Goal: Book appointment/travel/reservation

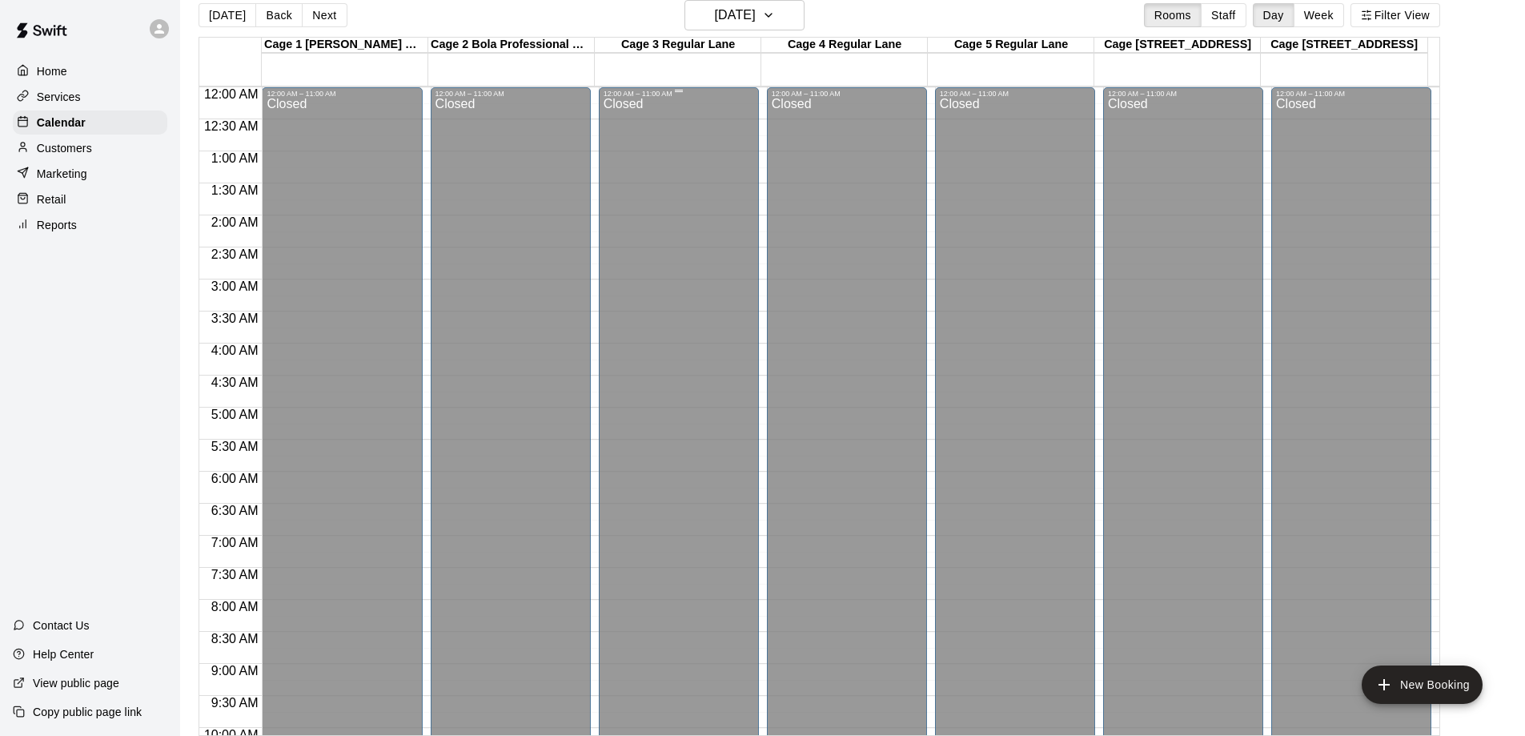
scroll to position [491, 0]
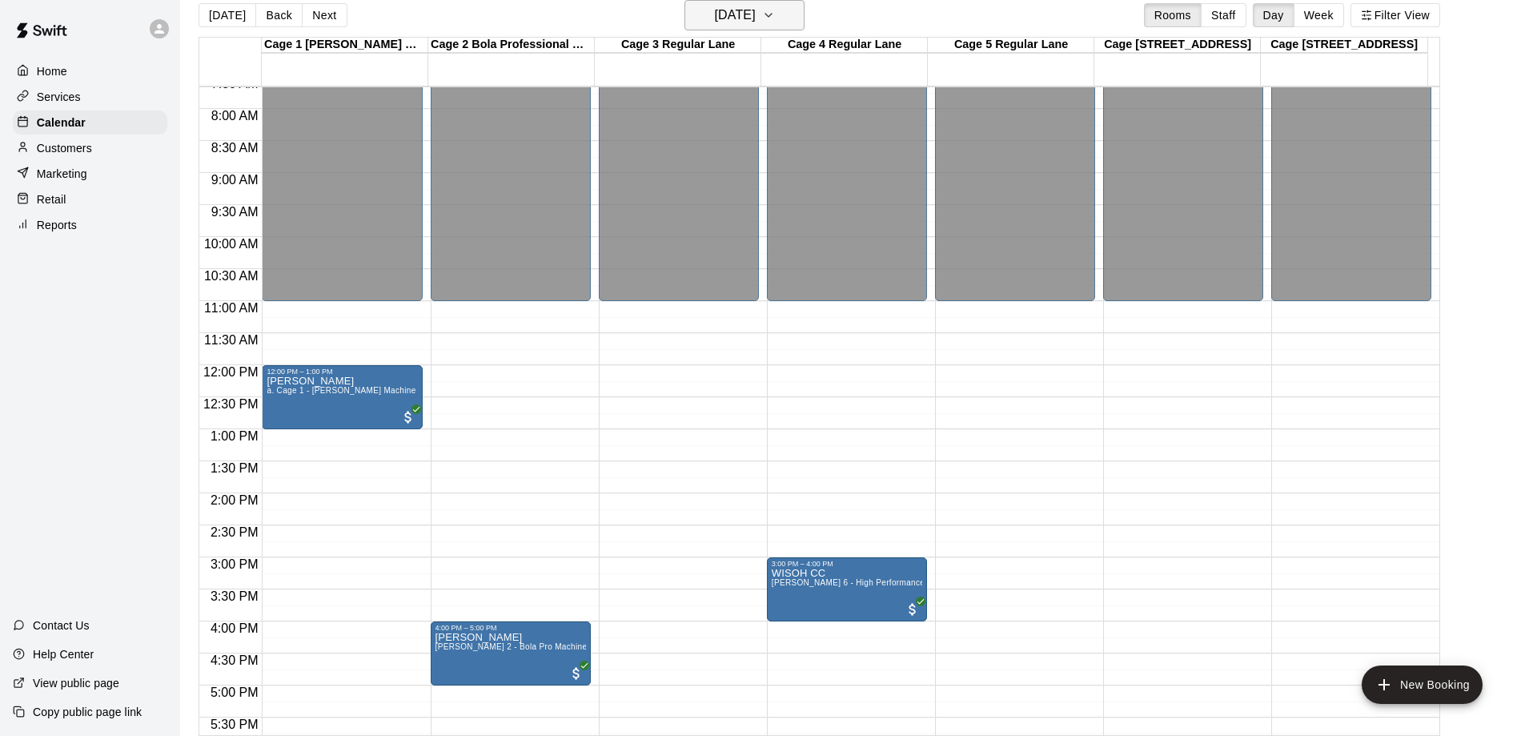
click at [756, 15] on h6 "[DATE]" at bounding box center [735, 15] width 41 height 22
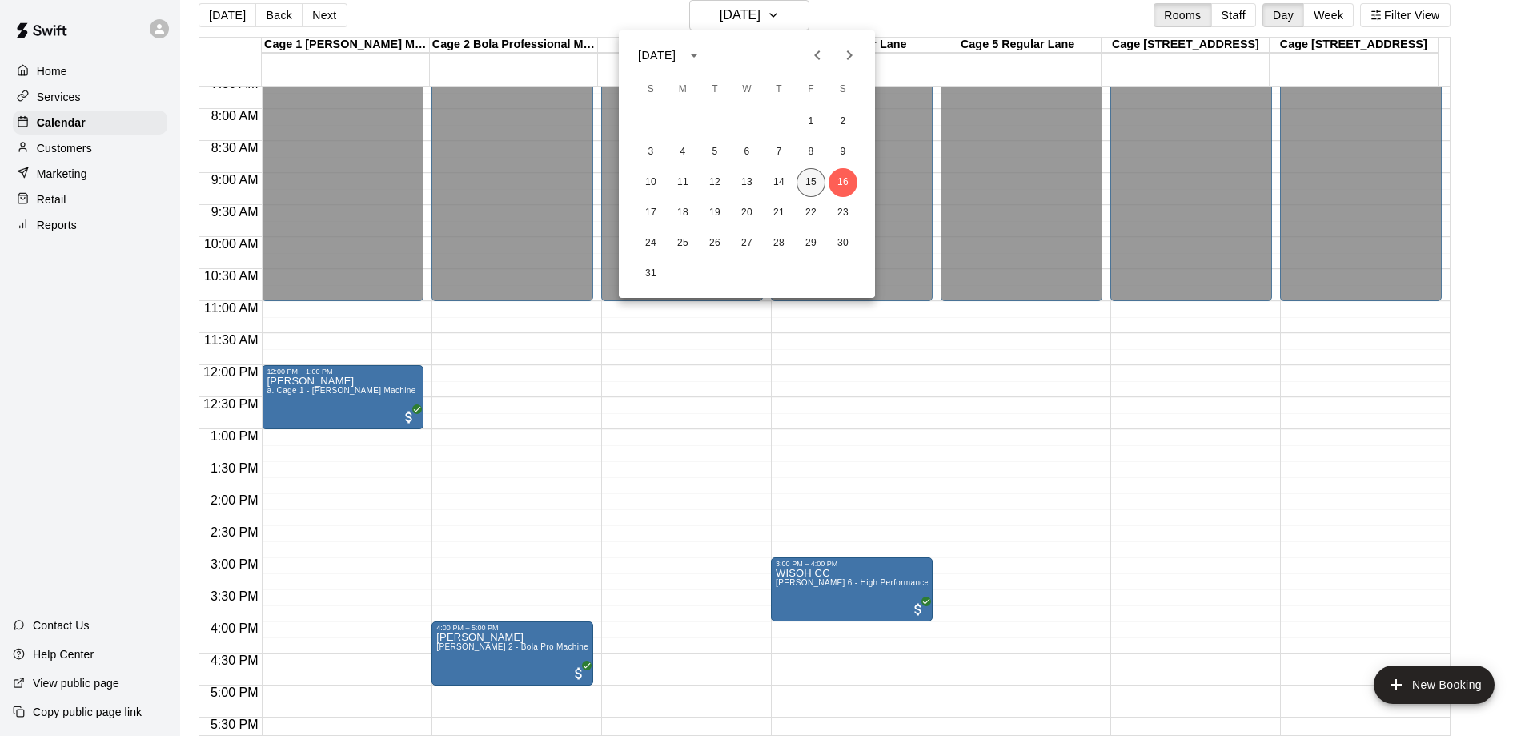
click at [812, 182] on button "15" at bounding box center [811, 182] width 29 height 29
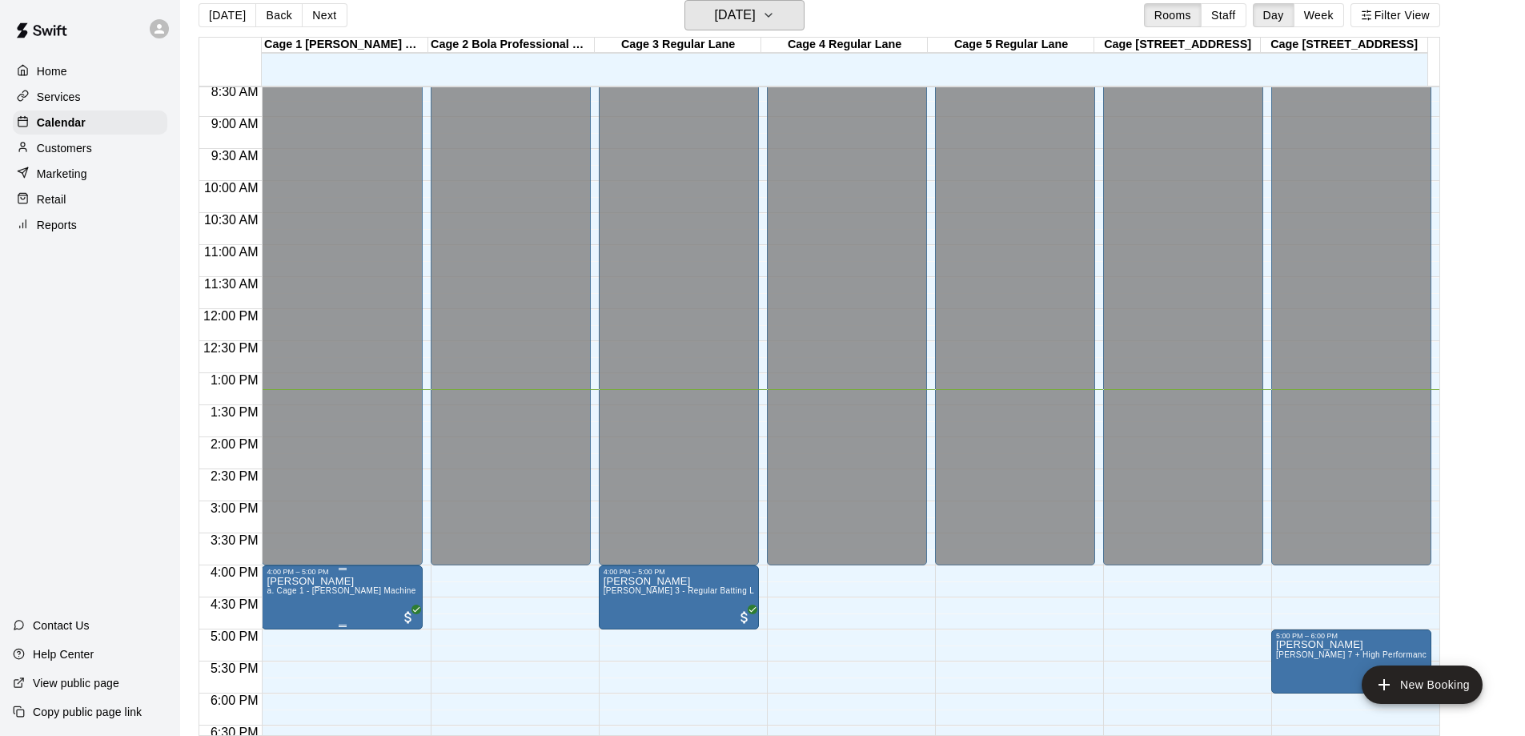
scroll to position [651, 0]
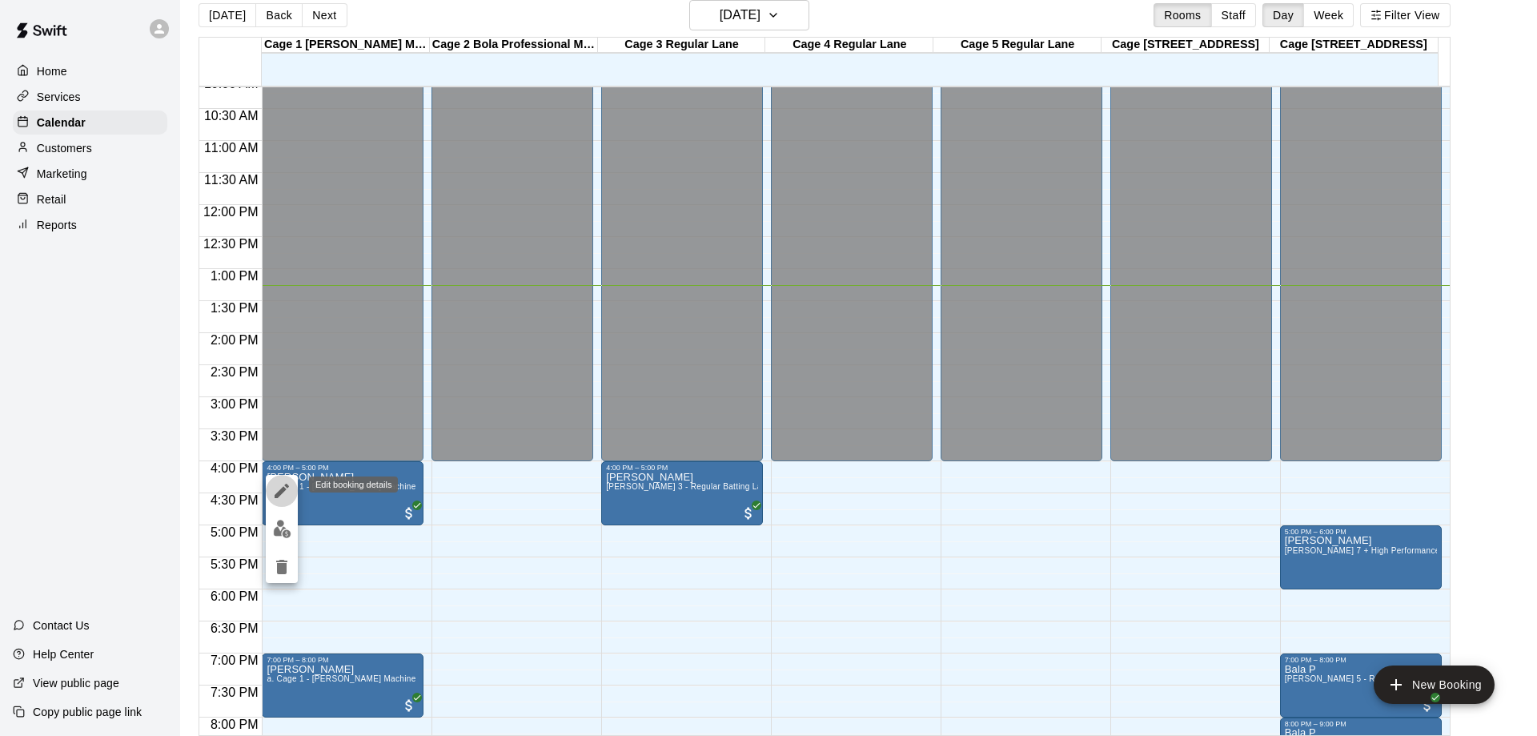
click at [283, 488] on icon "edit" at bounding box center [282, 491] width 14 height 14
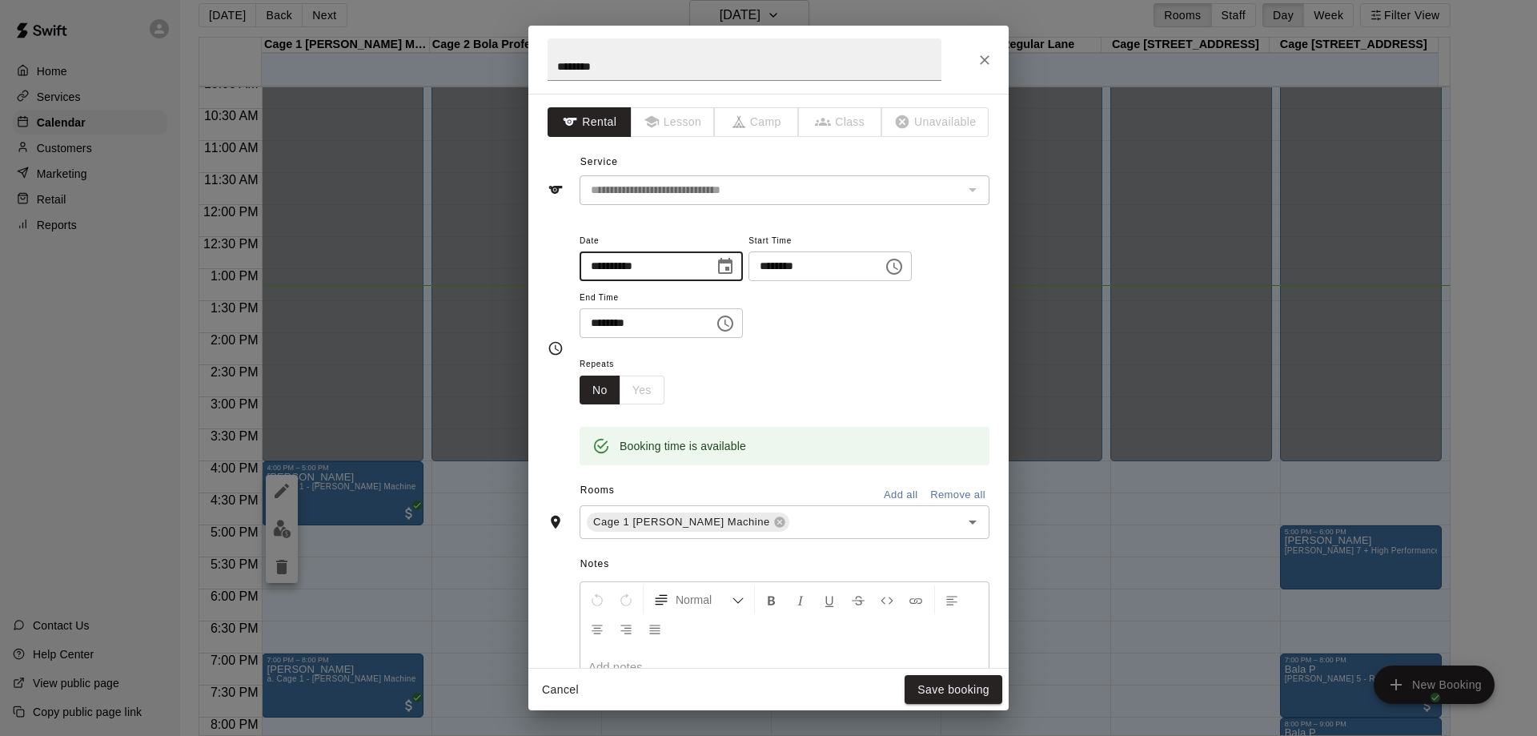
click at [653, 269] on input "**********" at bounding box center [641, 266] width 123 height 30
click at [735, 265] on icon "Choose date, selected date is Aug 15, 2025" at bounding box center [725, 266] width 19 height 19
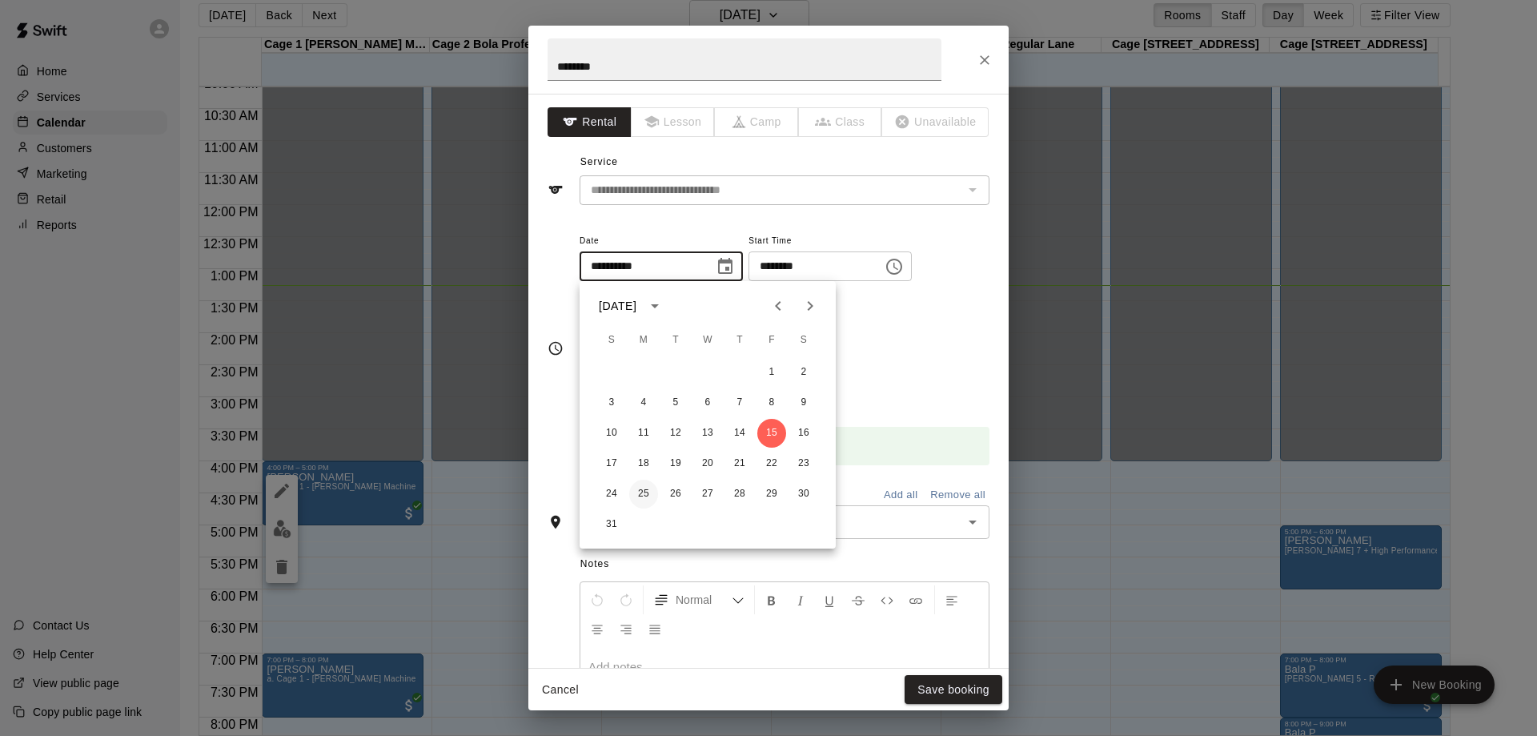
click at [644, 493] on button "25" at bounding box center [643, 494] width 29 height 29
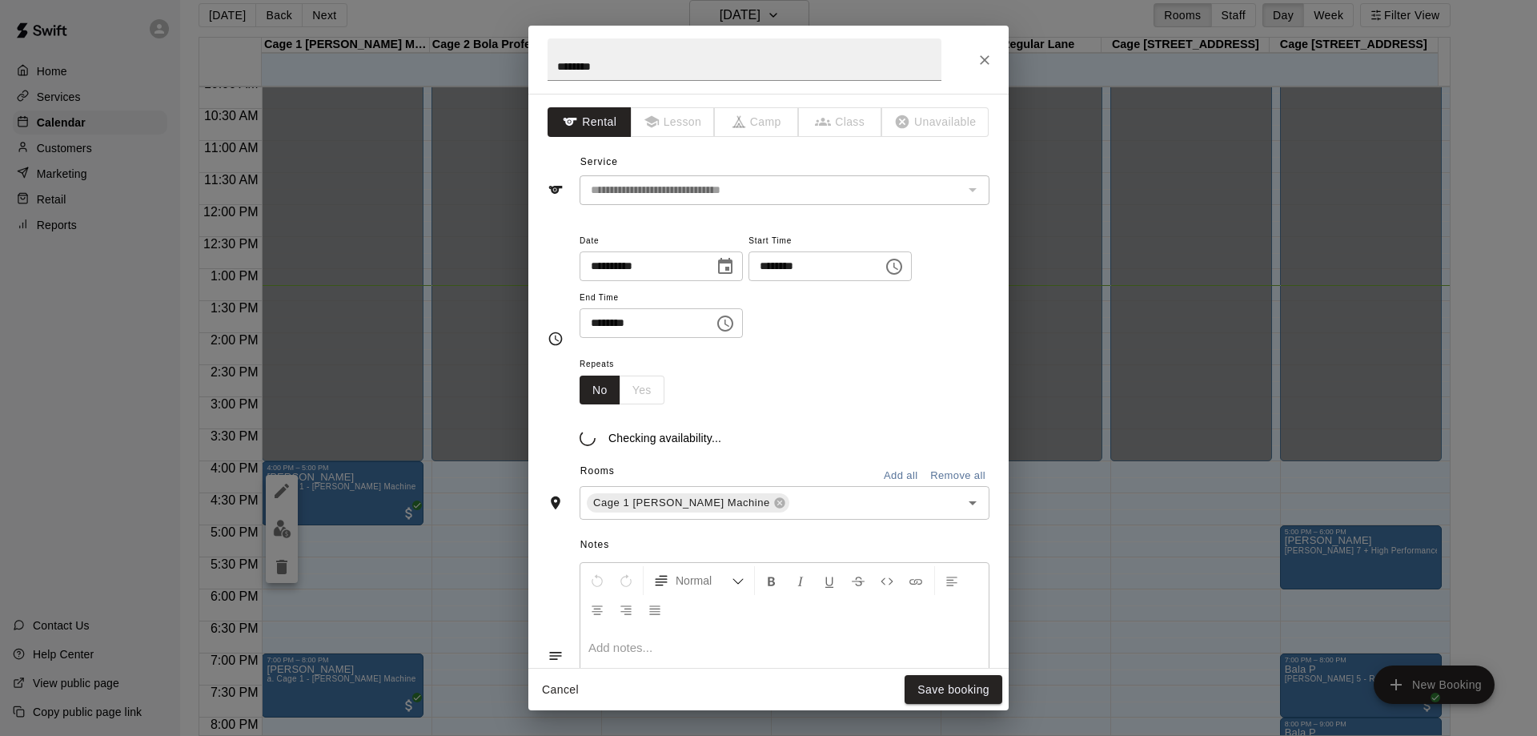
type input "**********"
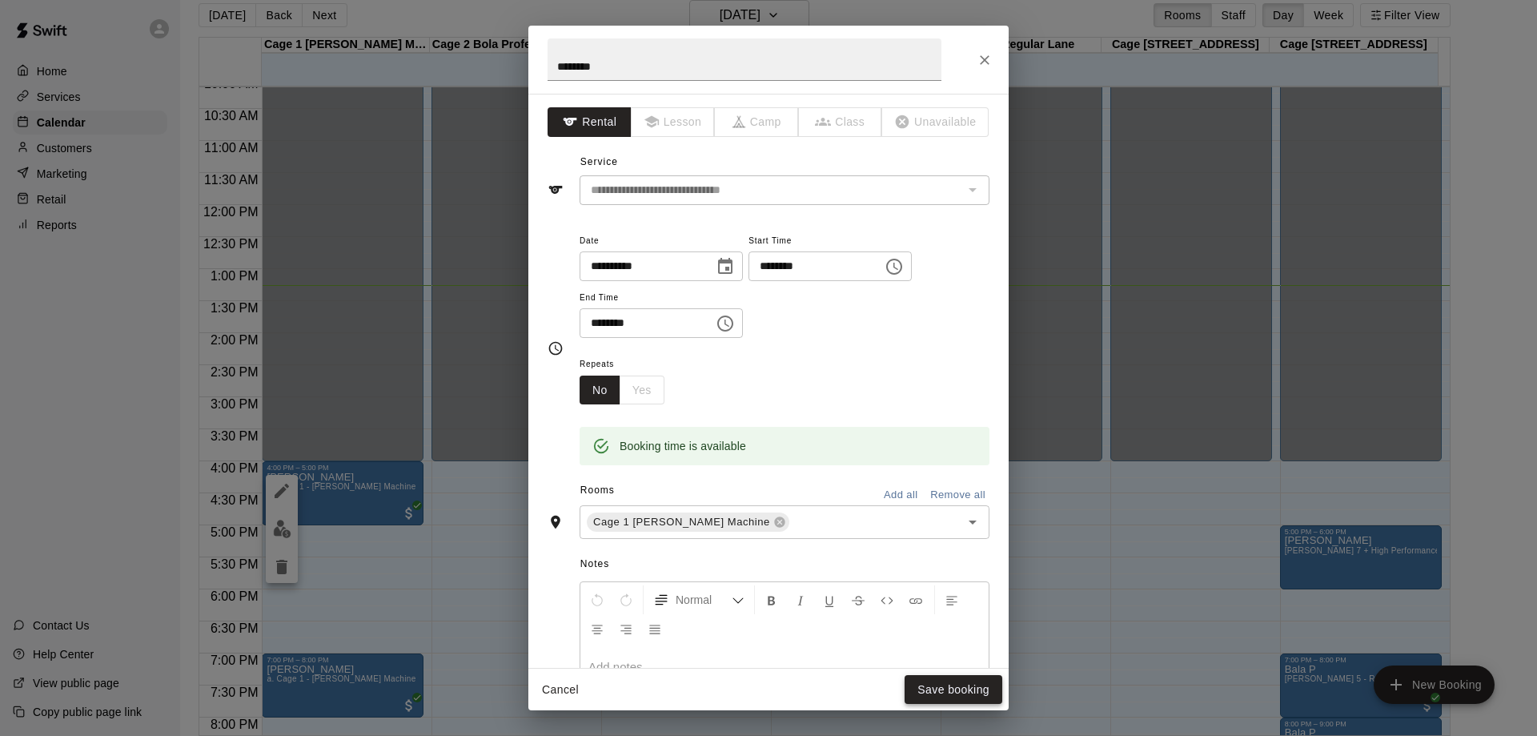
click at [955, 689] on button "Save booking" at bounding box center [954, 690] width 98 height 30
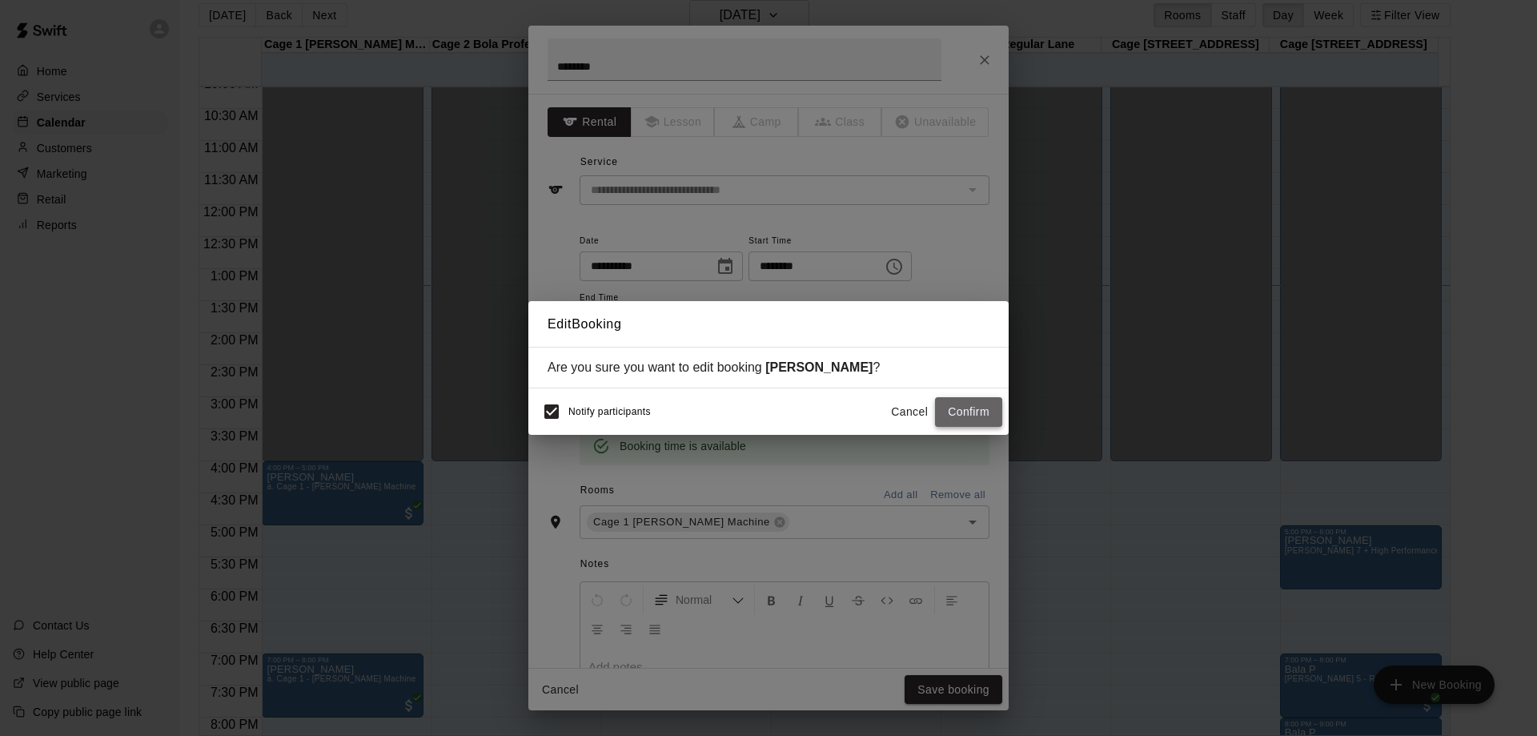
click at [957, 411] on button "Confirm" at bounding box center [968, 412] width 67 height 30
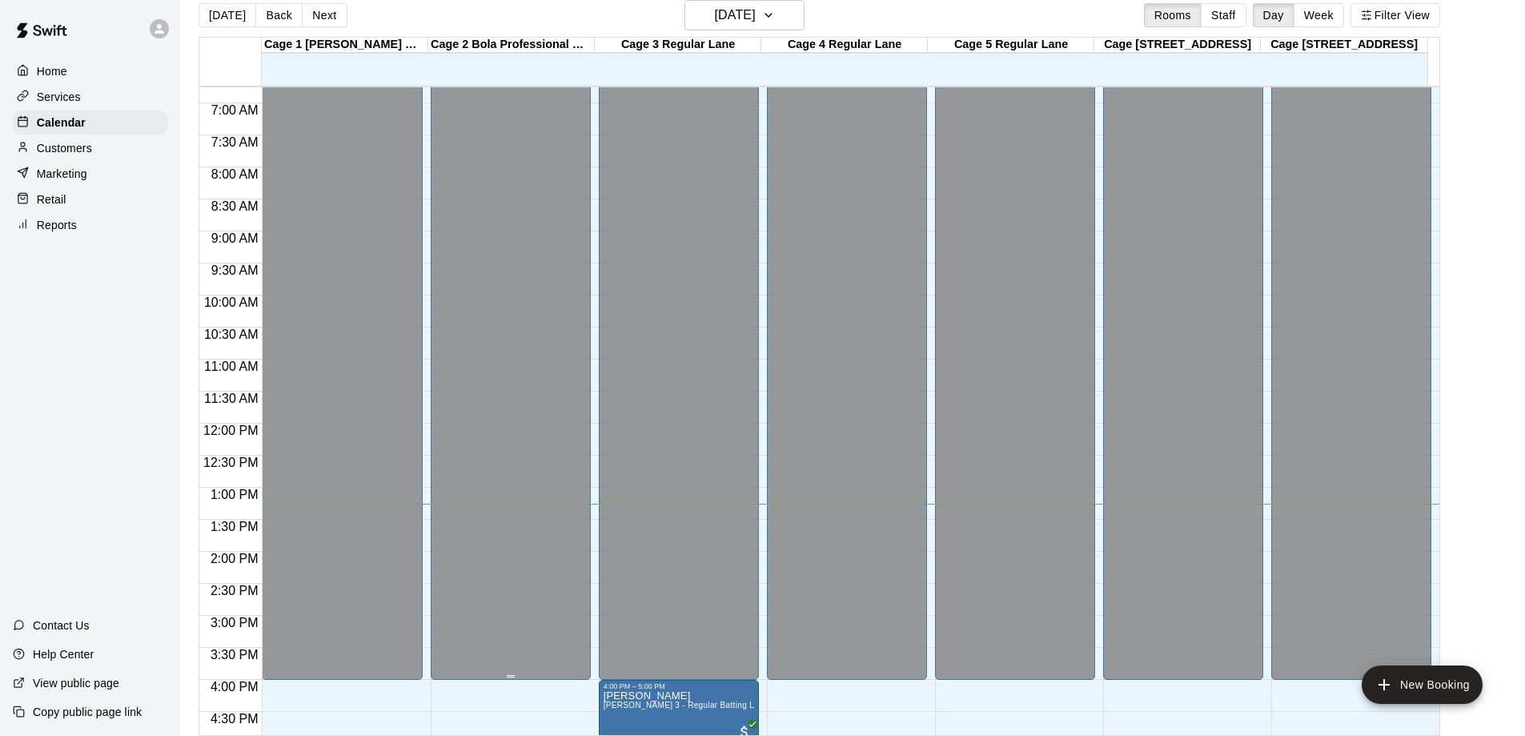
scroll to position [491, 0]
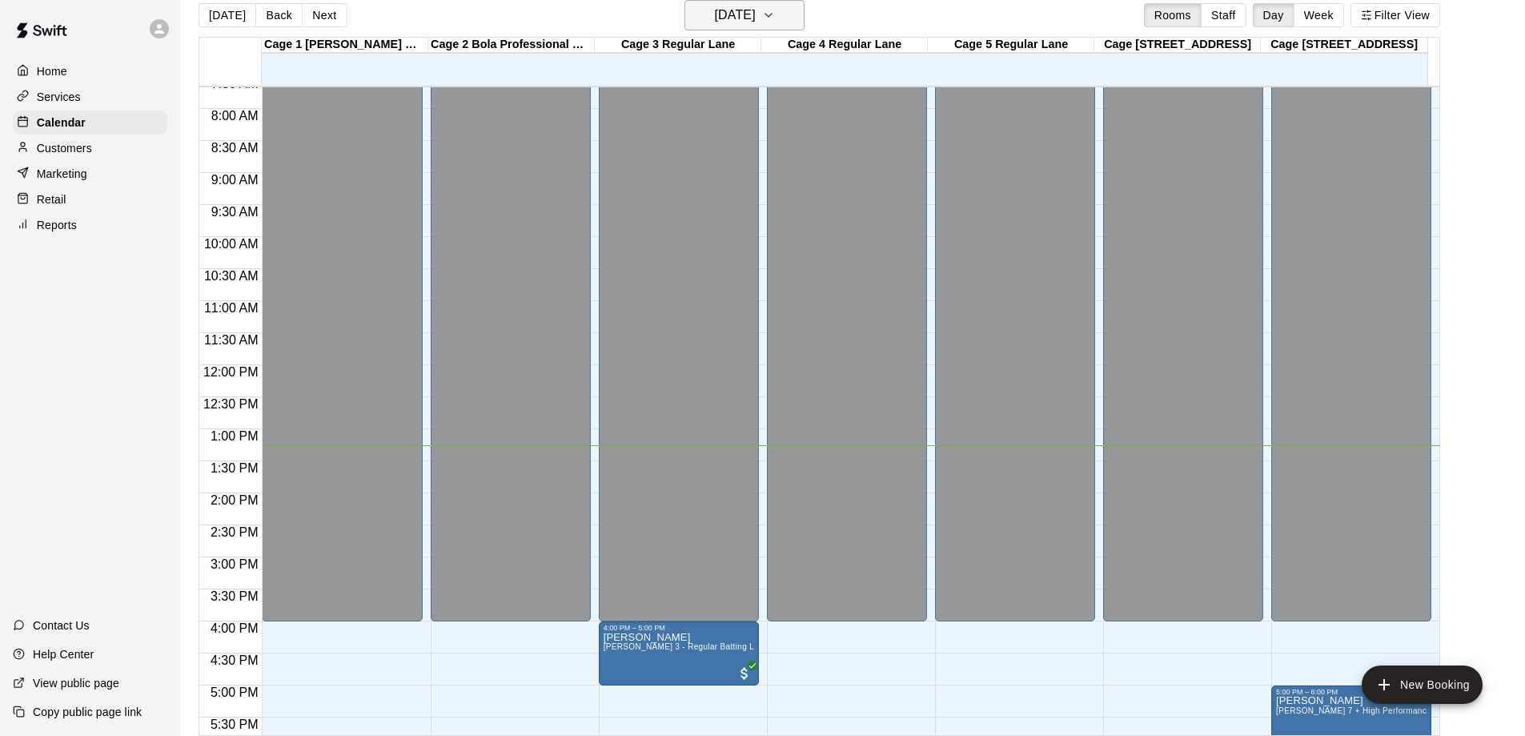
click at [775, 15] on icon "button" at bounding box center [768, 15] width 13 height 19
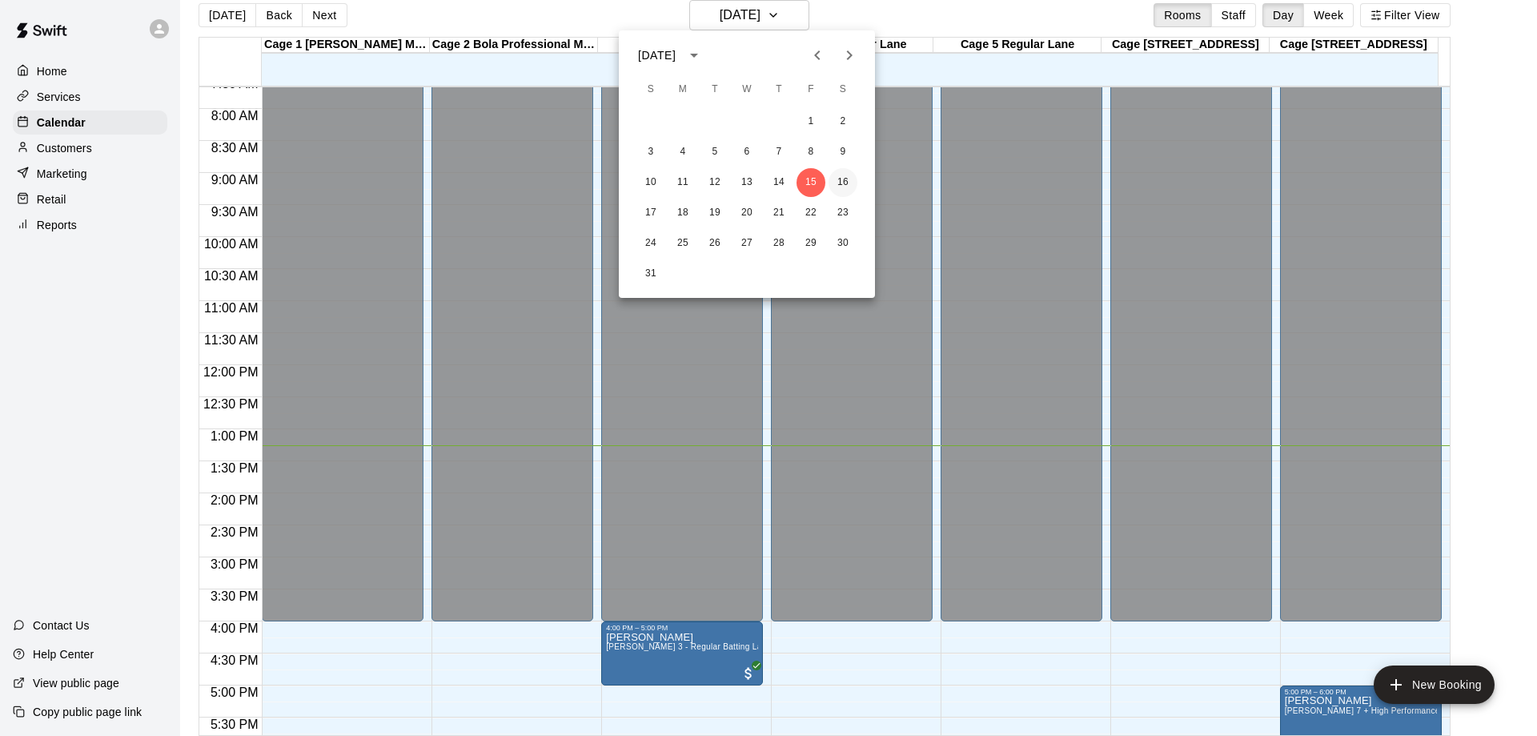
click at [844, 187] on button "16" at bounding box center [843, 182] width 29 height 29
